Goal: Task Accomplishment & Management: Manage account settings

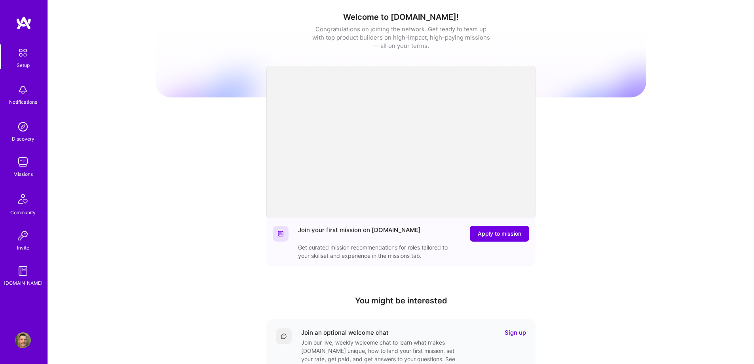
click at [17, 161] on img at bounding box center [23, 162] width 16 height 16
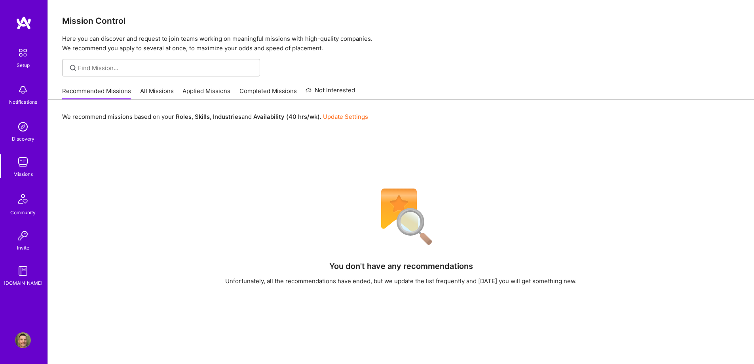
click at [339, 114] on link "Update Settings" at bounding box center [345, 117] width 45 height 8
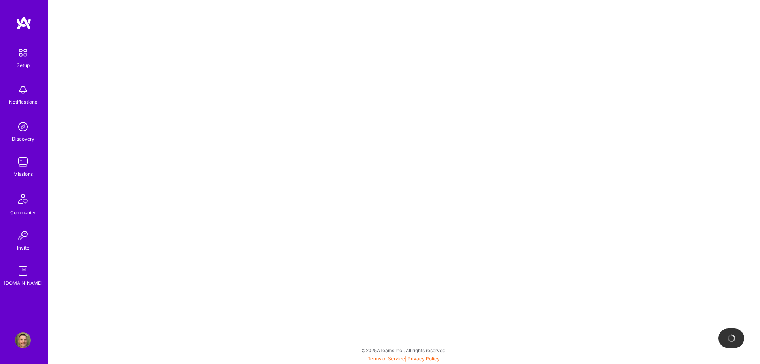
select select "ES"
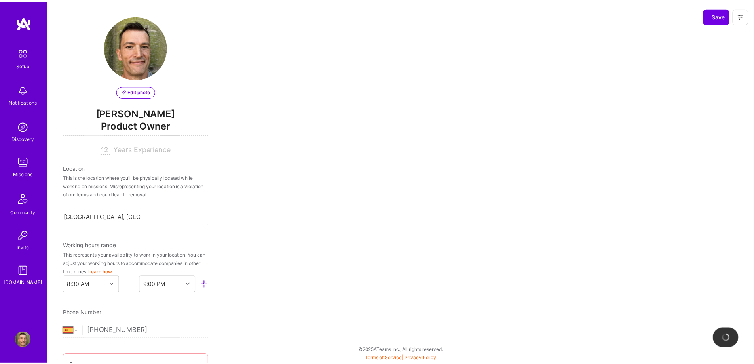
scroll to position [313, 0]
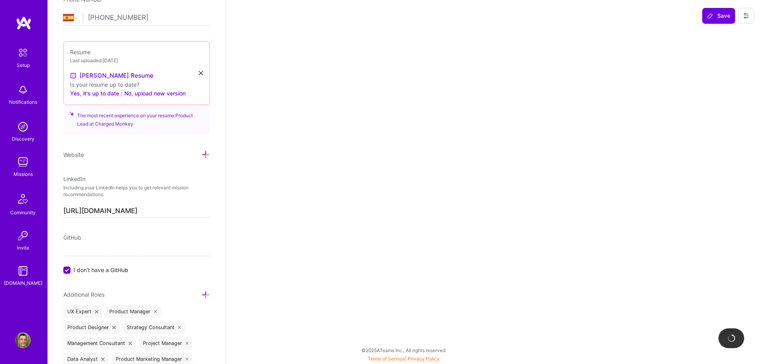
select select "Right Now"
